Goal: Task Accomplishment & Management: Manage account settings

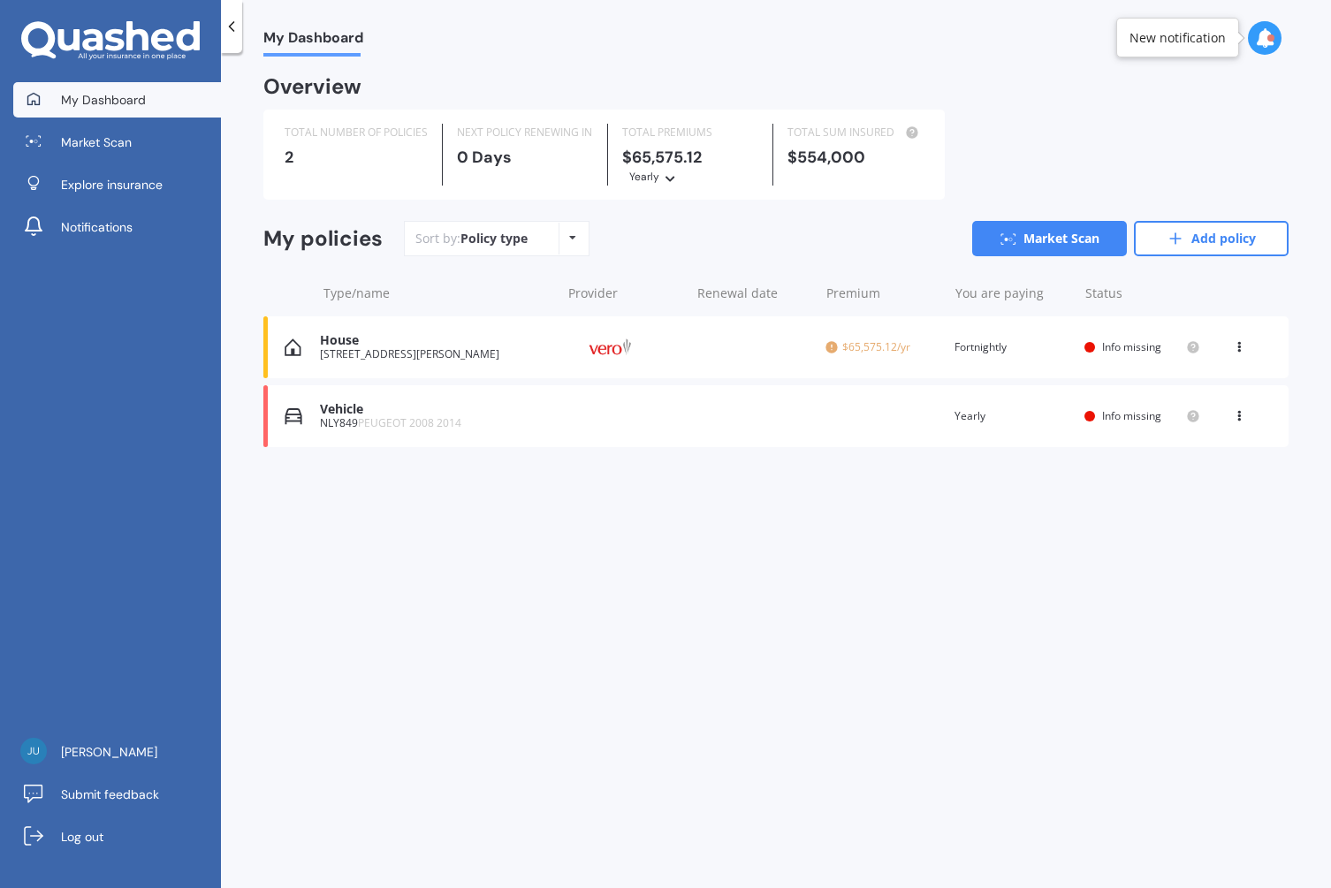
click at [570, 234] on icon at bounding box center [572, 237] width 7 height 11
click at [575, 688] on div "My Dashboard Overview TOTAL NUMBER OF POLICIES 2 NEXT POLICY RENEWING [DATE] TO…" at bounding box center [776, 474] width 1110 height 835
click at [339, 343] on div "House" at bounding box center [436, 340] width 232 height 15
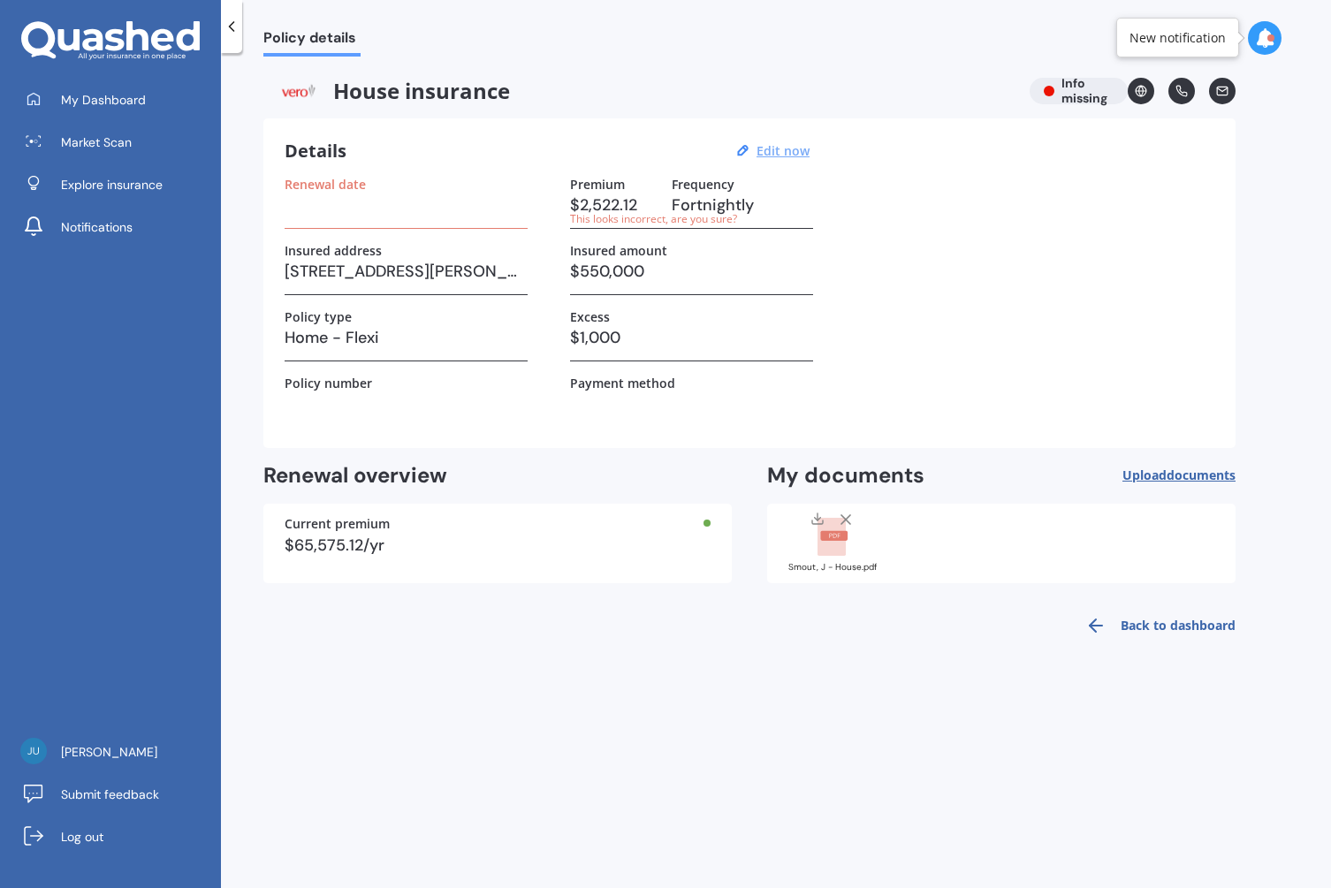
click at [790, 155] on u "Edit now" at bounding box center [783, 150] width 53 height 17
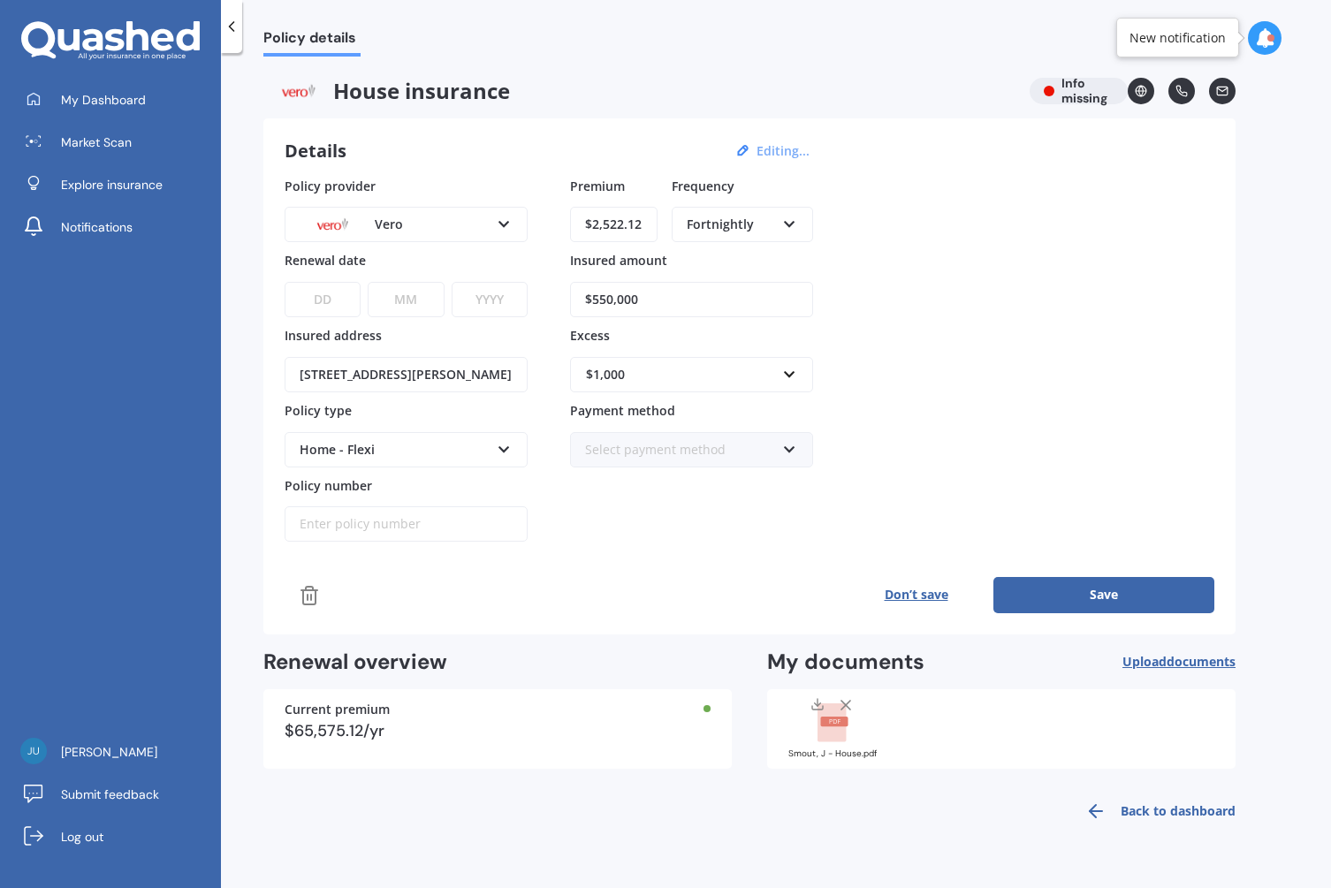
click at [792, 222] on icon at bounding box center [789, 221] width 15 height 12
click at [719, 352] on span "Monthly" at bounding box center [712, 353] width 49 height 17
click at [606, 225] on input "$2,522.12" at bounding box center [614, 224] width 88 height 35
drag, startPoint x: 592, startPoint y: 222, endPoint x: 645, endPoint y: 221, distance: 53.0
click at [645, 221] on input "$2,522.12" at bounding box center [614, 224] width 88 height 35
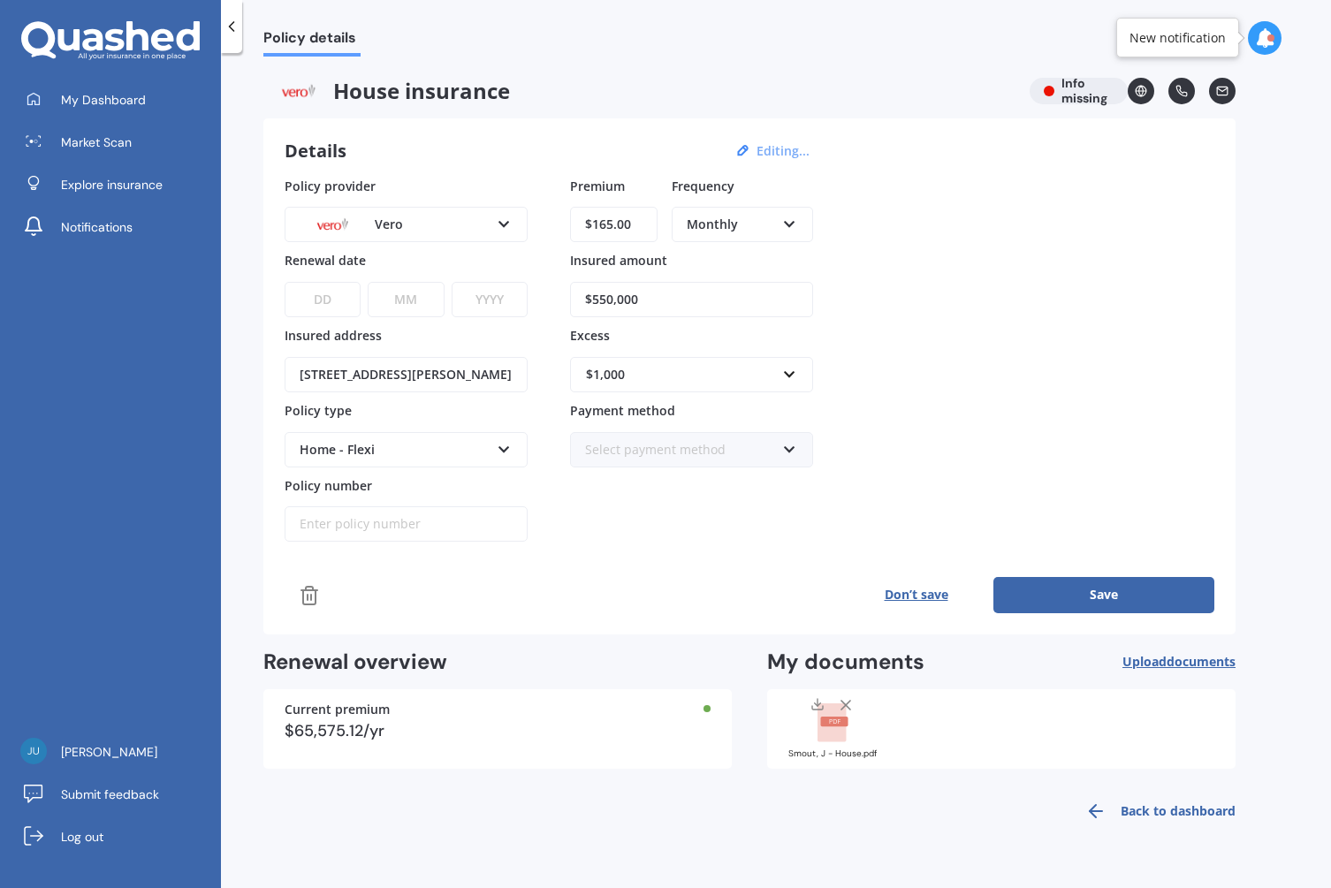
type input "$165.00"
click at [1071, 590] on button "Save" at bounding box center [1103, 594] width 221 height 35
click at [1102, 598] on button "Save" at bounding box center [1103, 594] width 221 height 35
click at [308, 301] on select "DD 01 02 03 04 05 06 07 08 09 10 11 12 13 14 15 16 17 18 19 20 21 22 23 24 25 2…" at bounding box center [322, 299] width 74 height 35
click at [945, 346] on div "Policy provider Vero AA AMI AMP ANZ ASB Ando BNZ Co-Operative Bank FMG Initio K…" at bounding box center [750, 360] width 930 height 366
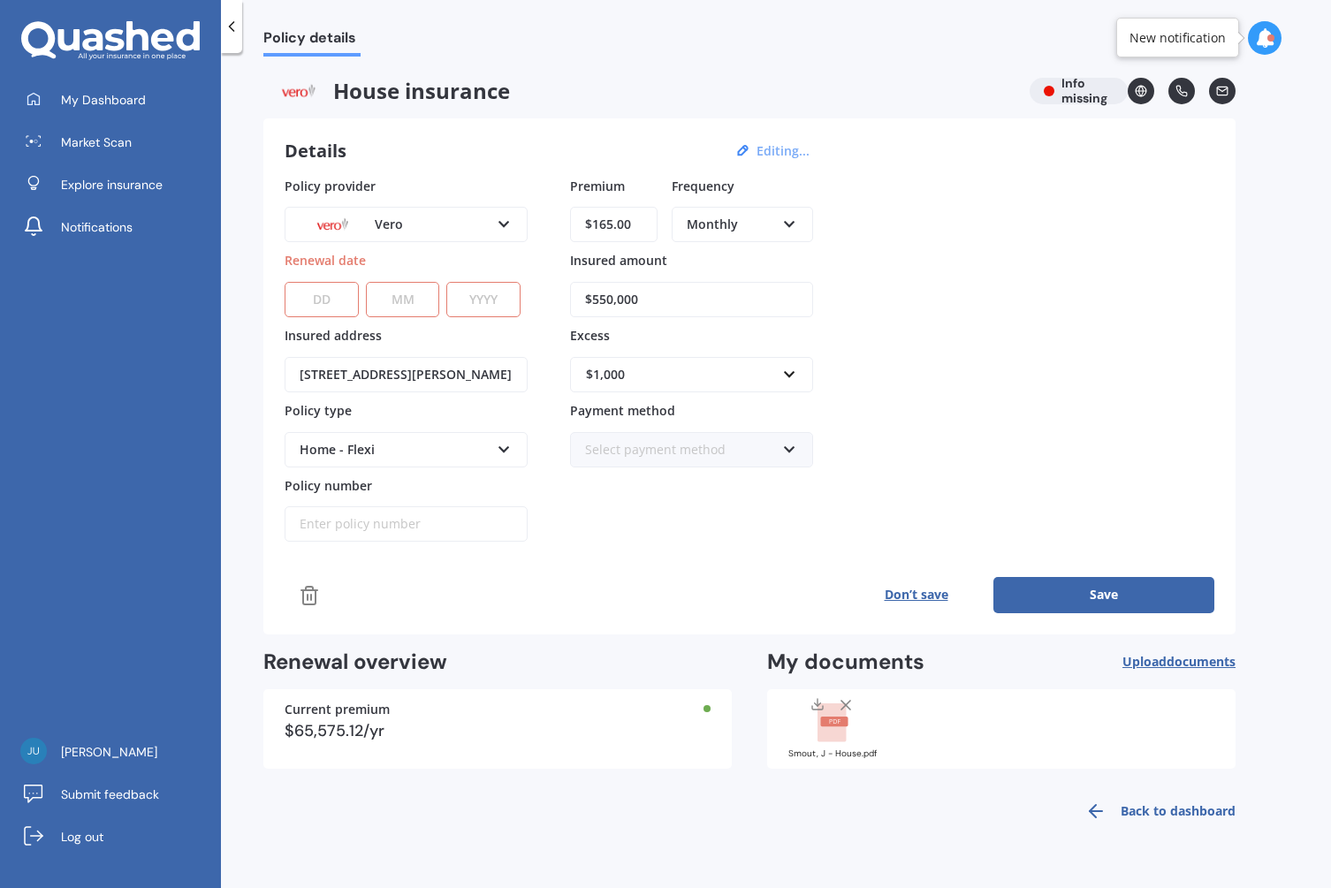
click at [311, 294] on select "DD 01 02 03 04 05 06 07 08 09 10 11 12 13 14 15 16 17 18 19 20 21 22 23 24 25 2…" at bounding box center [322, 299] width 74 height 35
drag, startPoint x: 593, startPoint y: 297, endPoint x: 646, endPoint y: 295, distance: 53.1
click at [646, 295] on input "$550,000" at bounding box center [691, 299] width 243 height 35
type input "$63,200"
click at [657, 337] on div "$1,000 $300 $400 $500 $750 $1,000 $2,000 $2,500" at bounding box center [691, 363] width 243 height 57
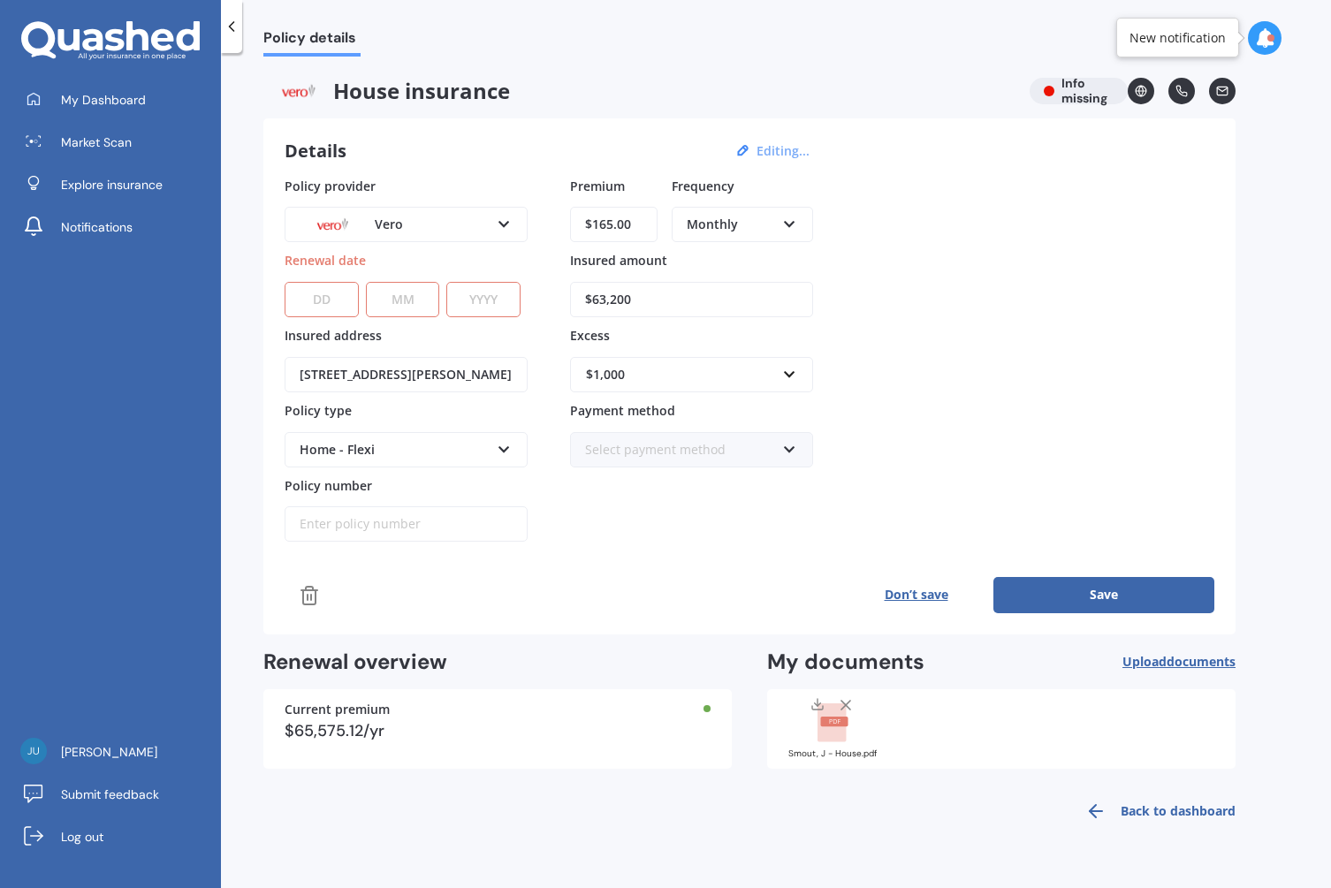
click at [502, 222] on icon at bounding box center [504, 221] width 15 height 12
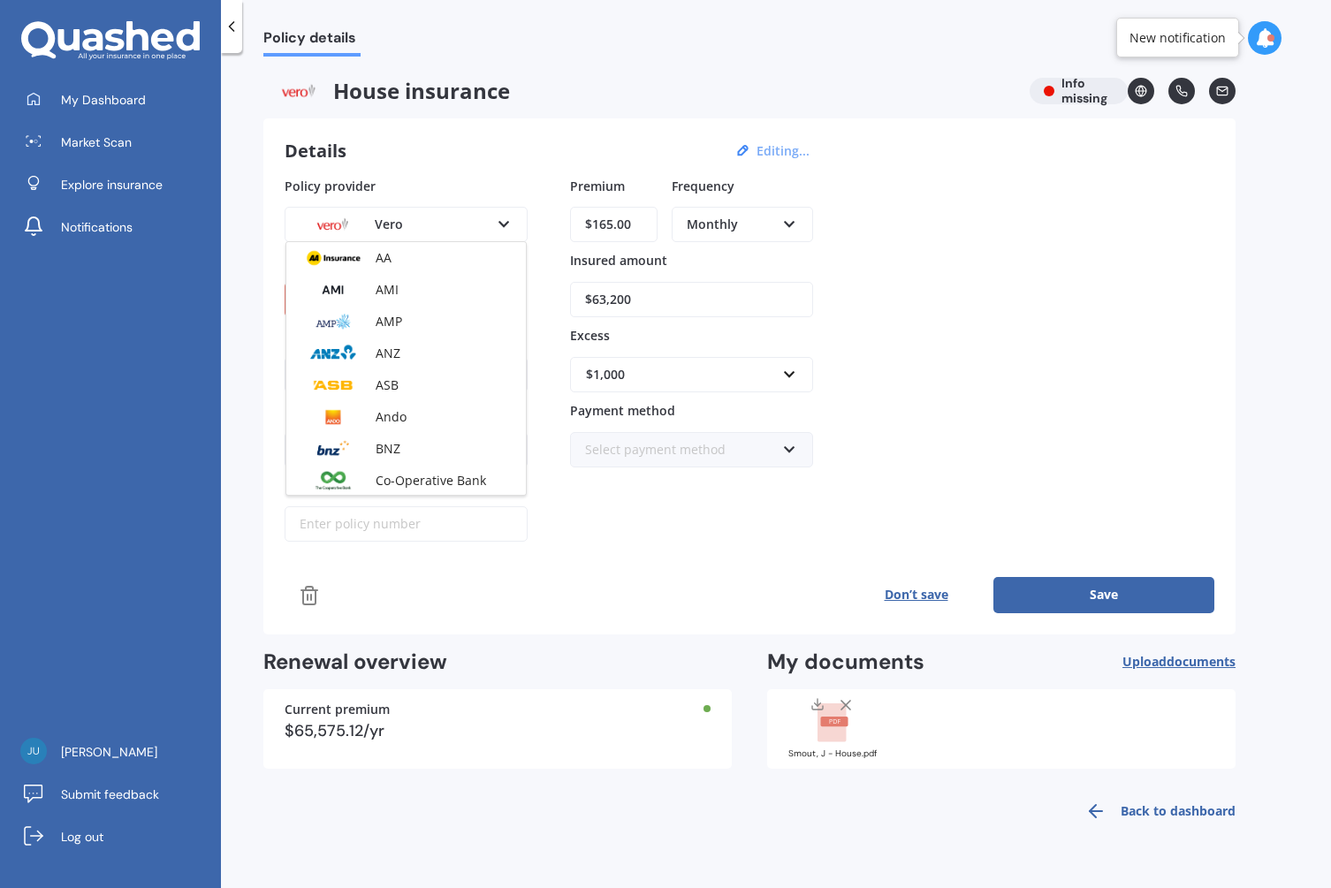
scroll to position [415, 0]
click at [502, 222] on icon at bounding box center [504, 221] width 15 height 12
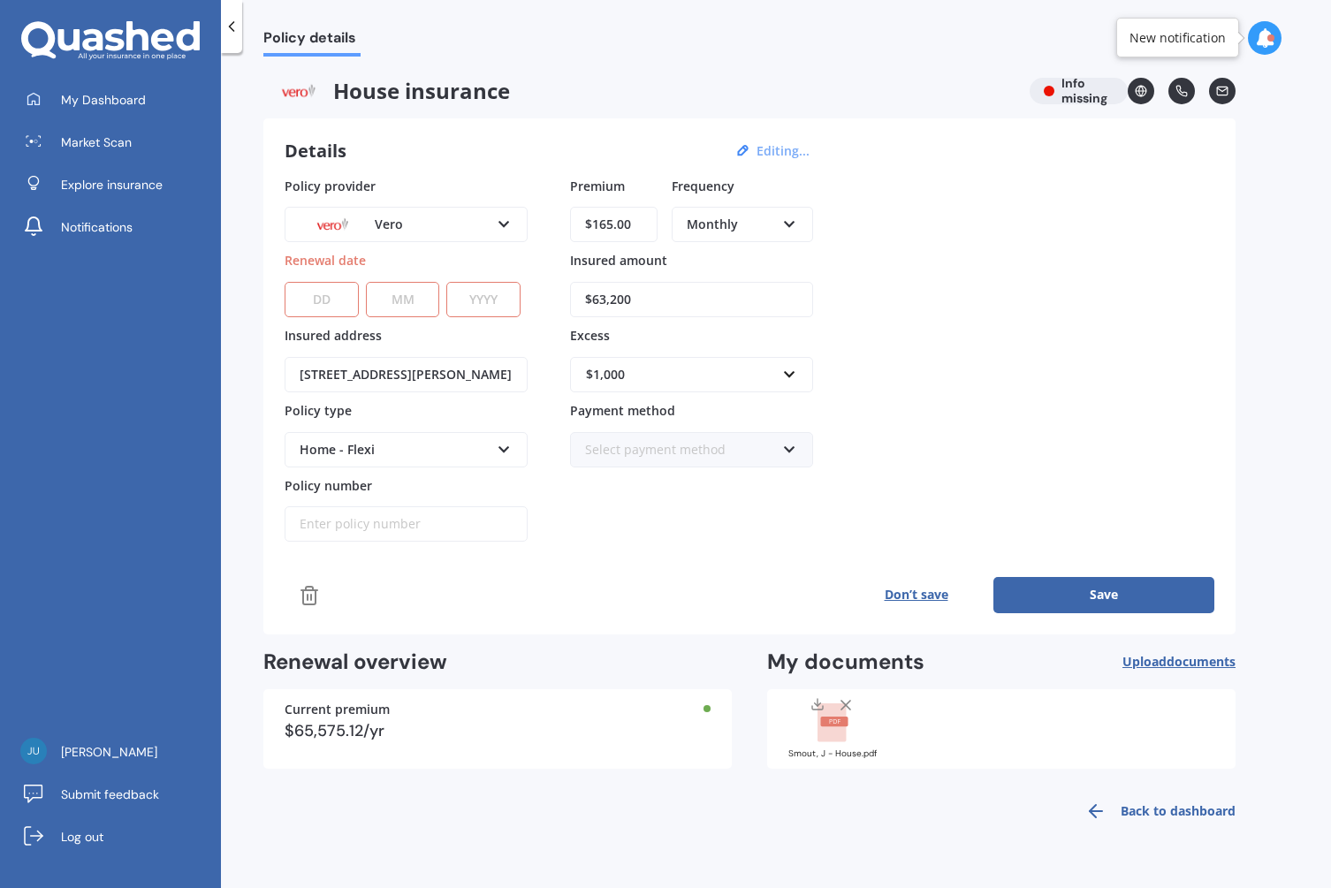
click at [314, 295] on select "DD 01 02 03 04 05 06 07 08 09 10 11 12 13 14 15 16 17 18 19 20 21 22 23 24 25 2…" at bounding box center [322, 299] width 74 height 35
click at [461, 627] on div "Details Editing... Policy provider Vero AA AMI AMP ANZ ASB Ando BNZ Co-Operativ…" at bounding box center [749, 376] width 972 height 516
click at [1096, 590] on button "Save" at bounding box center [1103, 594] width 221 height 35
click at [235, 27] on icon at bounding box center [232, 27] width 18 height 18
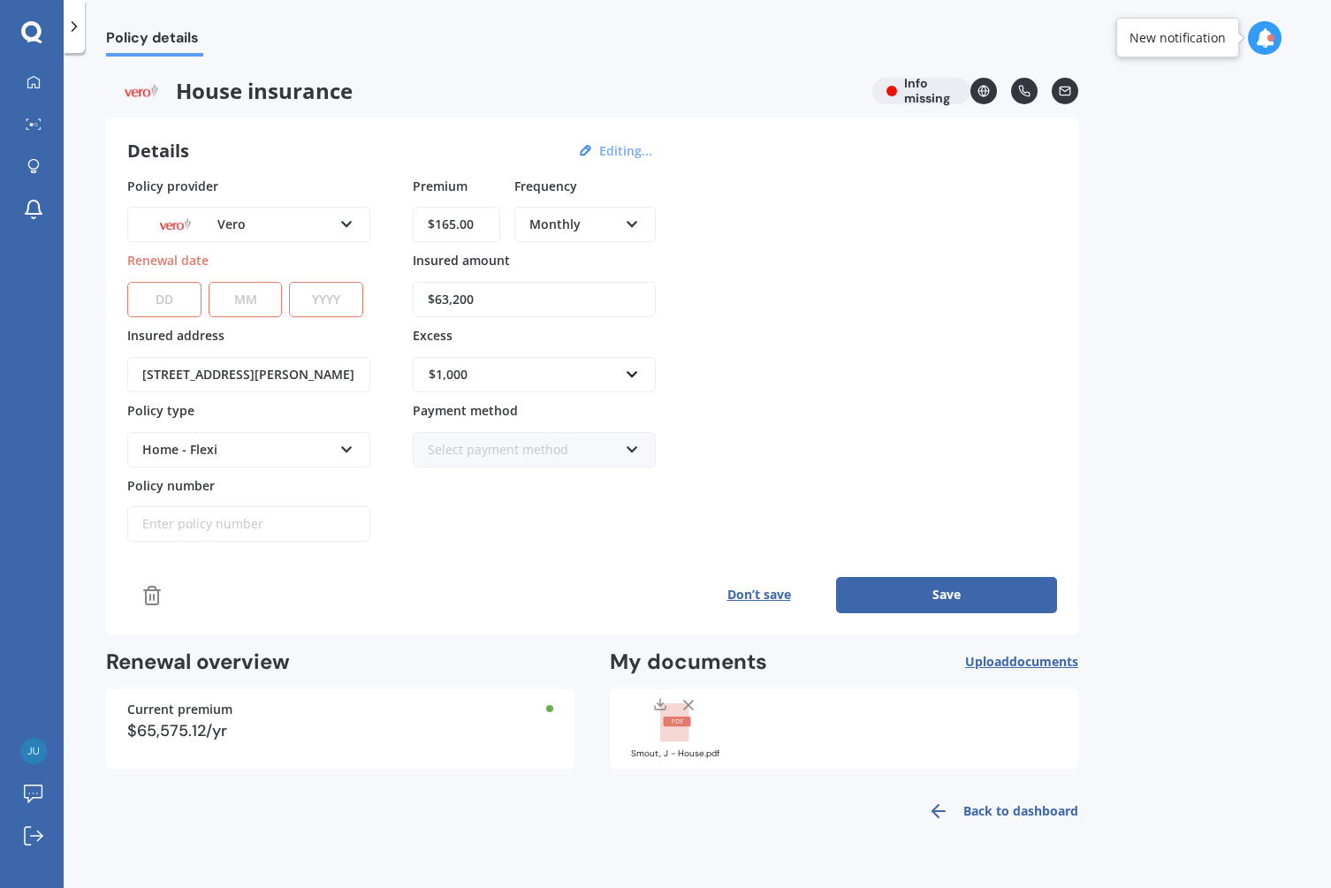
click at [679, 724] on rect at bounding box center [676, 722] width 27 height 10
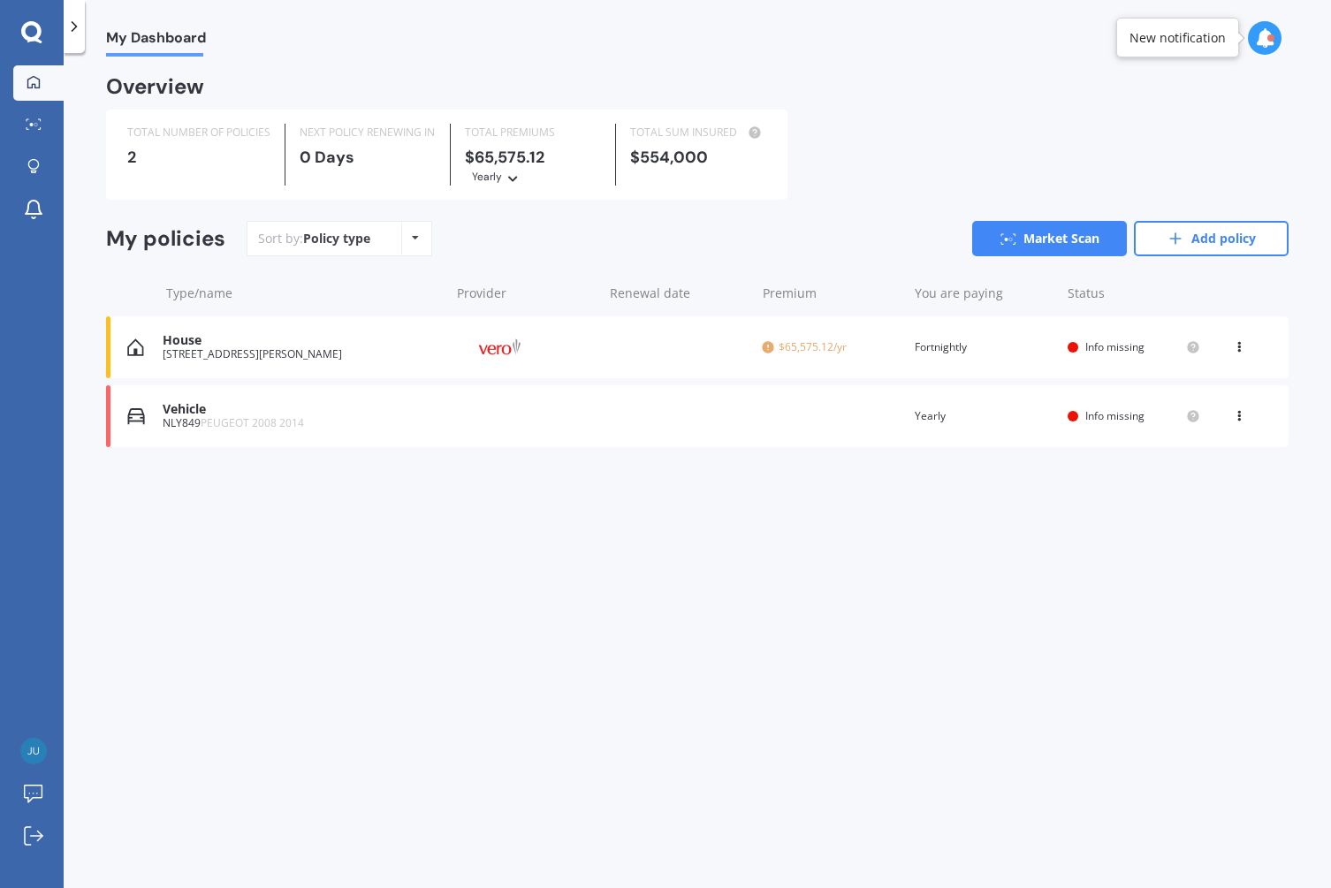
click at [182, 339] on div "House" at bounding box center [302, 340] width 278 height 15
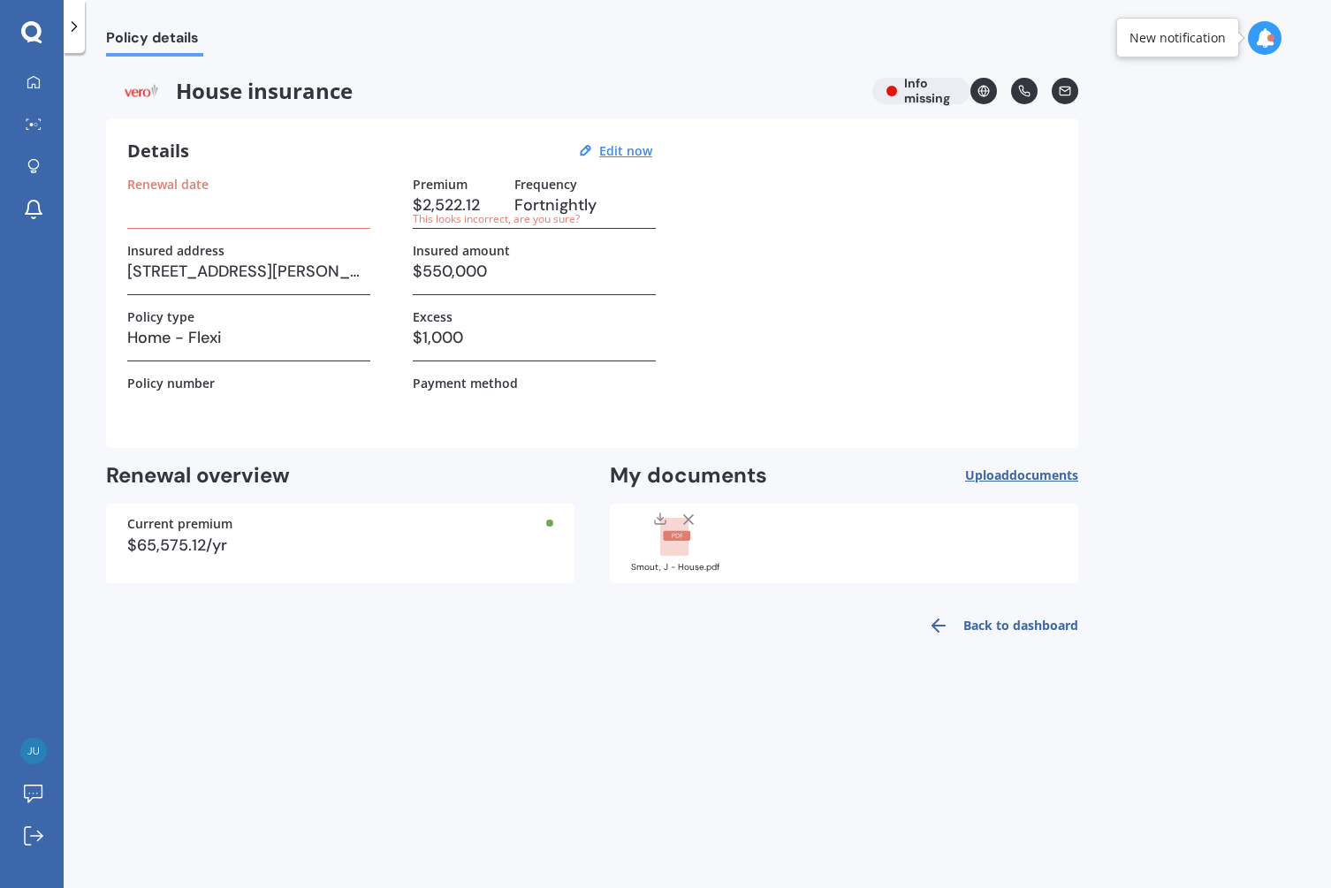
click at [177, 207] on h3 at bounding box center [248, 205] width 243 height 27
